Goal: Task Accomplishment & Management: Manage account settings

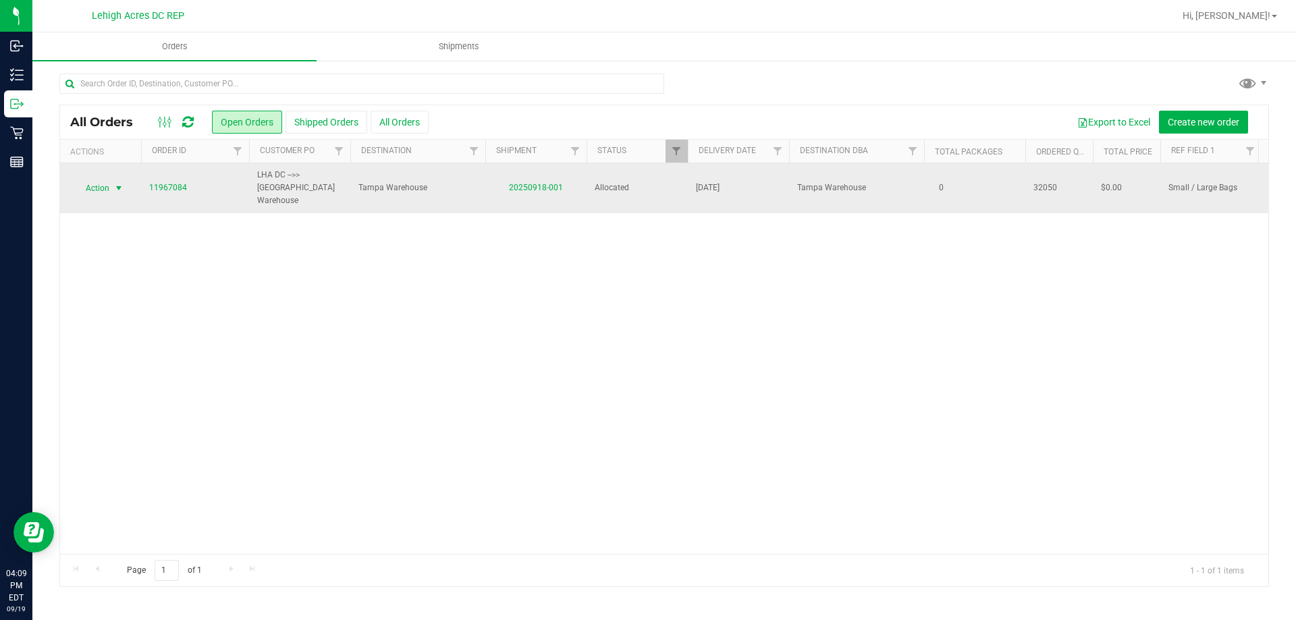
click at [118, 183] on span "select" at bounding box center [118, 188] width 11 height 11
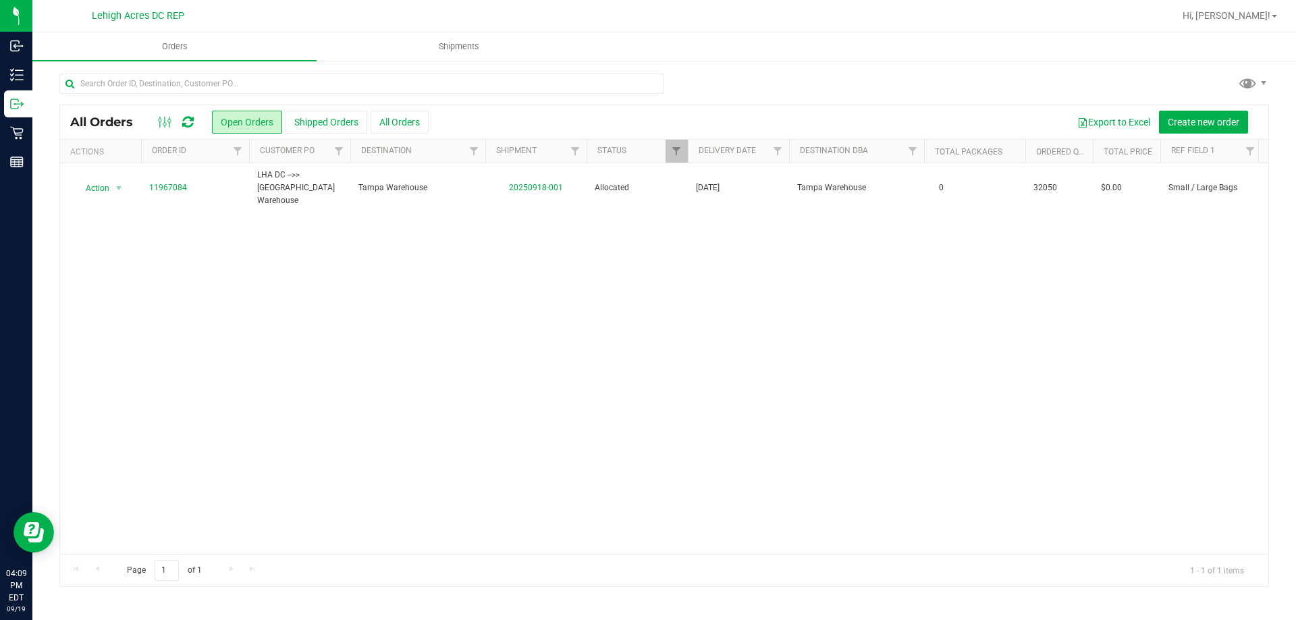
click at [262, 274] on div "Action Action Cancel order Clone order Edit order Mark as fully paid Order audi…" at bounding box center [664, 358] width 1208 height 391
click at [319, 123] on button "Shipped Orders" at bounding box center [326, 122] width 82 height 23
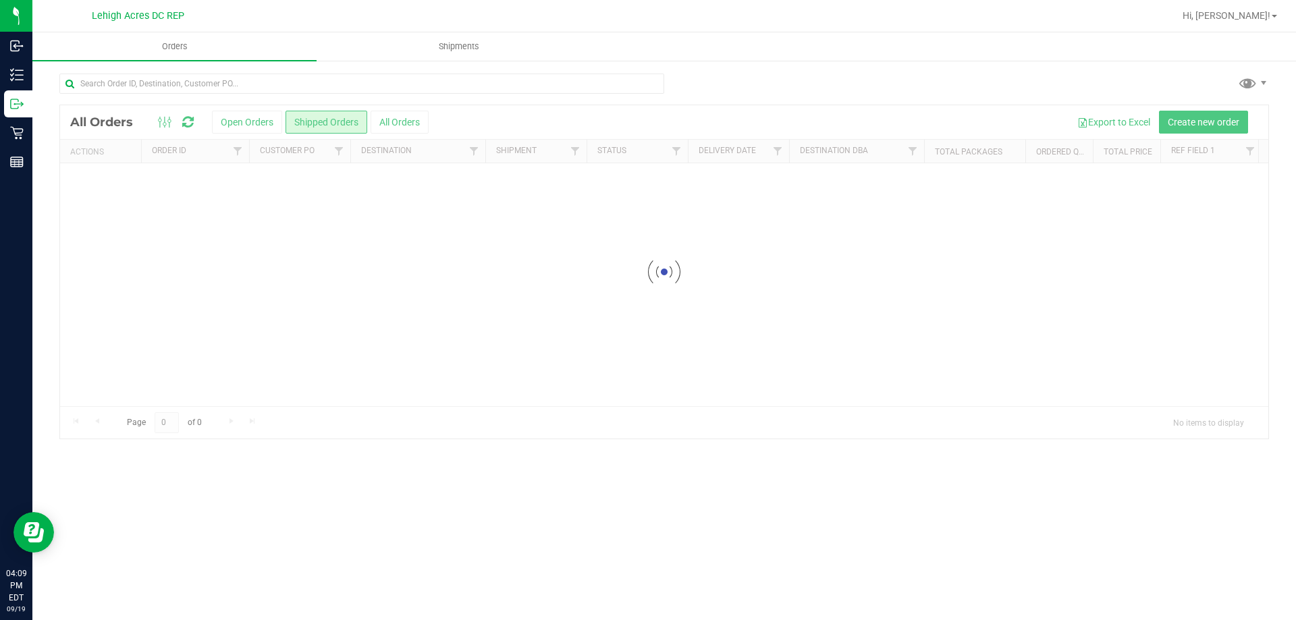
click at [243, 121] on div at bounding box center [664, 271] width 1208 height 333
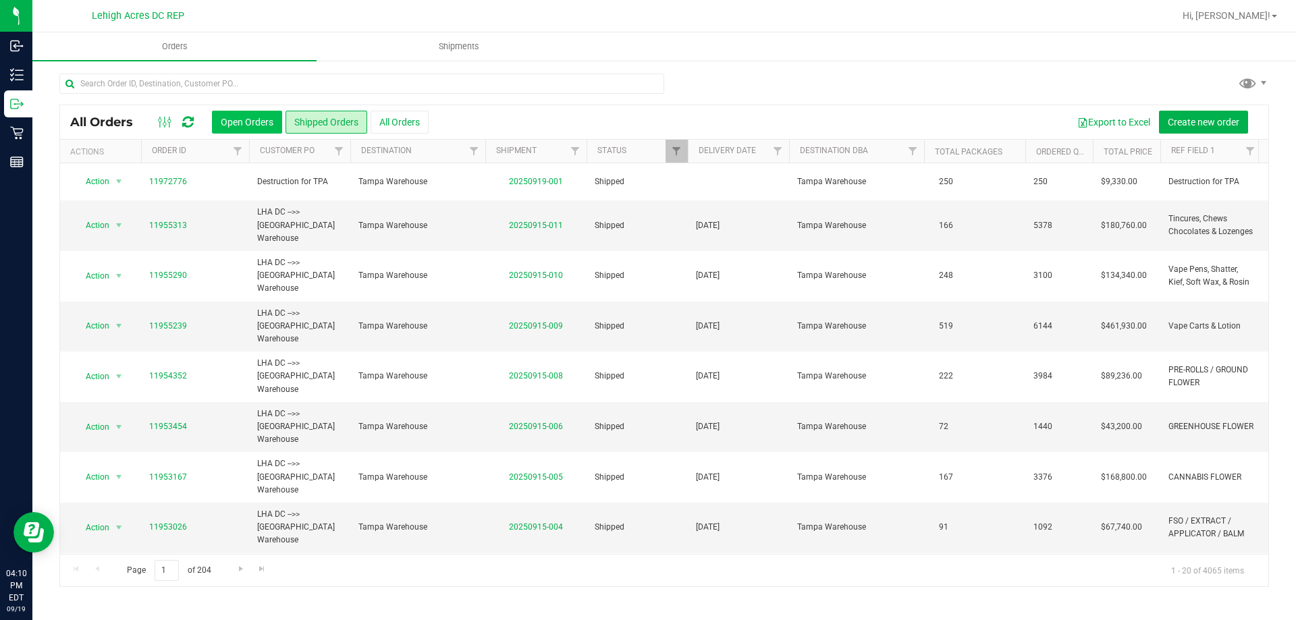
click at [230, 123] on button "Open Orders" at bounding box center [247, 122] width 70 height 23
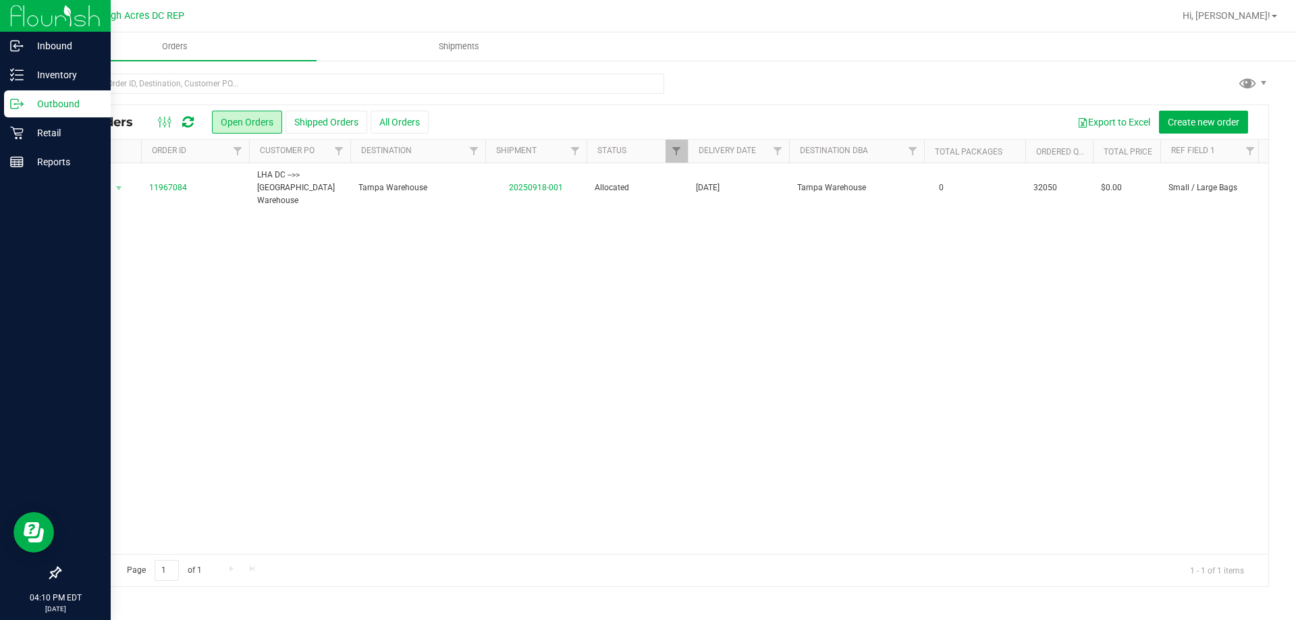
click at [10, 7] on img at bounding box center [55, 16] width 90 height 32
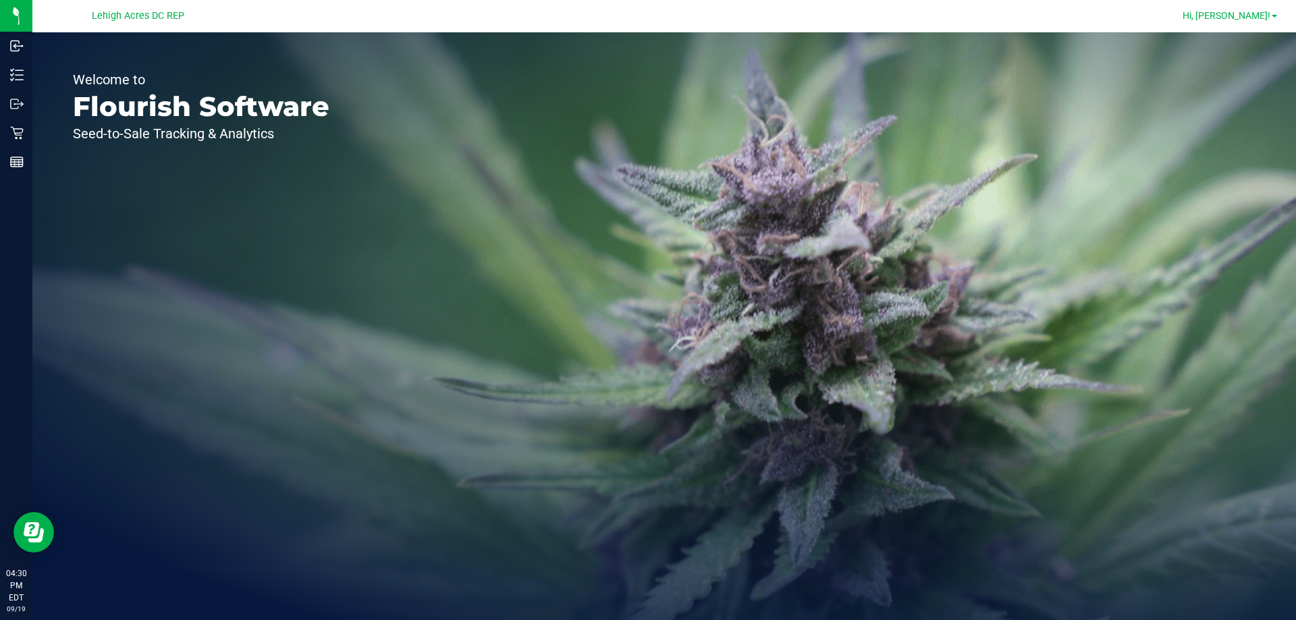
click at [1229, 15] on span "Hi, [PERSON_NAME]!" at bounding box center [1226, 15] width 88 height 11
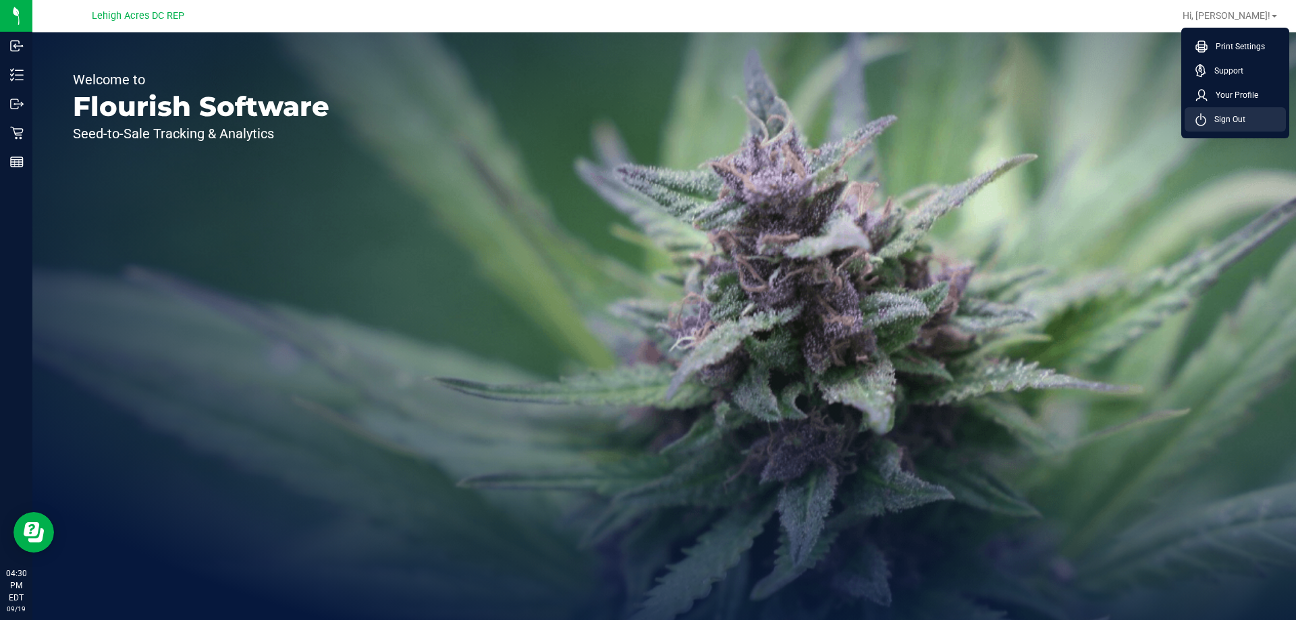
click at [1234, 114] on span "Sign Out" at bounding box center [1225, 119] width 39 height 13
